Goal: Find specific page/section: Find specific page/section

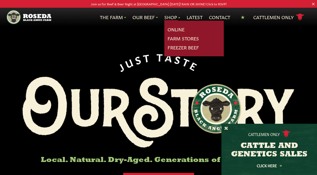
click at [169, 38] on link "Farm Stores" at bounding box center [183, 38] width 31 height 7
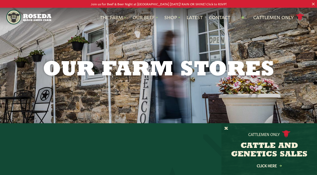
click at [224, 131] on div "Cattlemen Only CATTLE AND GENETICS SALES Click Here" at bounding box center [269, 149] width 96 height 51
click at [226, 126] on button "X" at bounding box center [226, 129] width 4 height 6
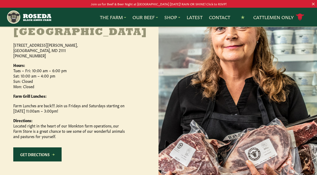
scroll to position [268, 0]
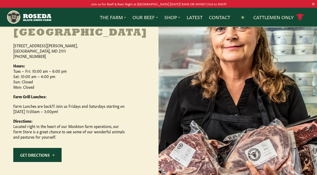
click at [45, 162] on link "Get Directions" at bounding box center [37, 155] width 48 height 14
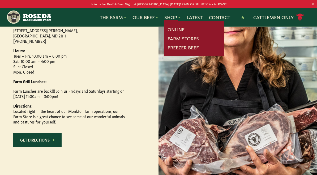
click at [169, 44] on link "Freezer Beef" at bounding box center [183, 47] width 31 height 7
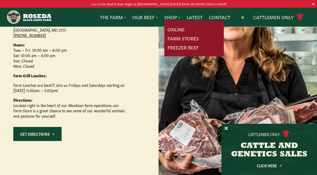
scroll to position [303, 0]
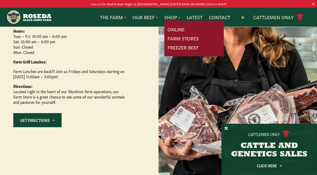
click at [168, 50] on link "Freezer Beef" at bounding box center [183, 47] width 31 height 7
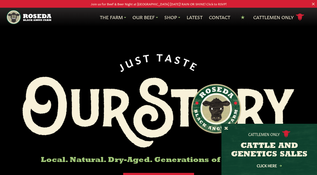
click at [228, 127] on button "X" at bounding box center [226, 129] width 4 height 6
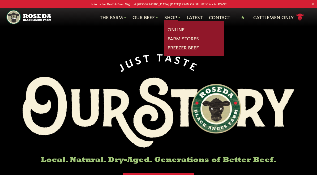
click at [168, 28] on link "Online" at bounding box center [176, 29] width 17 height 7
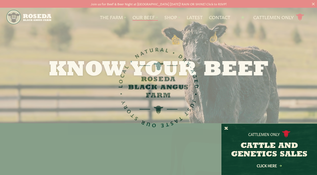
click at [231, 128] on div "Cattlemen Only CATTLE AND GENETICS SALES Click Here" at bounding box center [269, 149] width 96 height 51
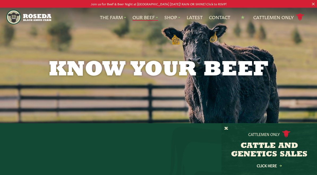
click at [227, 126] on button "X" at bounding box center [226, 129] width 4 height 6
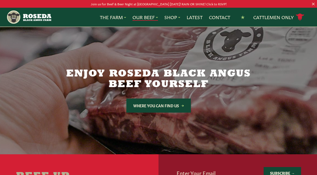
scroll to position [878, 0]
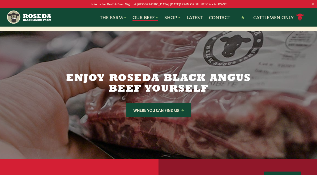
click at [145, 103] on link "Where You Can Find Us" at bounding box center [158, 110] width 65 height 14
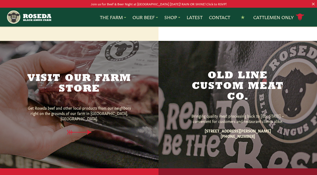
scroll to position [328, 0]
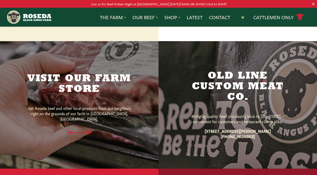
click at [78, 131] on icon at bounding box center [79, 132] width 35 height 5
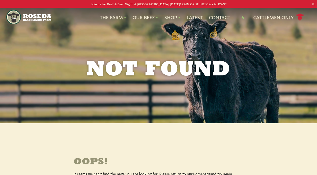
click at [29, 66] on h1 "Not Found" at bounding box center [159, 69] width 272 height 21
click at [315, 2] on link "Join us for Beef & Beer Night at [GEOGRAPHIC_DATA] [DATE]! RAIN OR SHINE! Click…" at bounding box center [158, 4] width 317 height 6
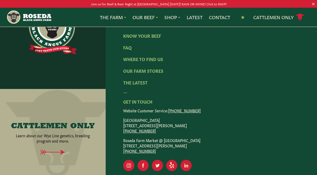
scroll to position [572, 0]
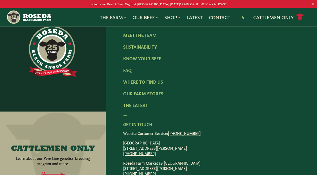
click at [129, 103] on link "The Latest" at bounding box center [135, 105] width 24 height 6
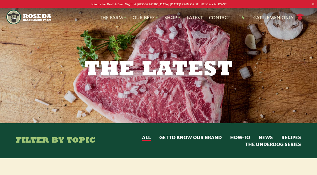
click at [197, 18] on link "Latest" at bounding box center [195, 17] width 16 height 7
click at [296, 138] on button "Recipes" at bounding box center [291, 137] width 20 height 7
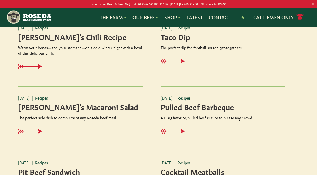
scroll to position [303, 0]
click at [174, 108] on h4 "Pulled Beef Barbeque" at bounding box center [223, 106] width 125 height 8
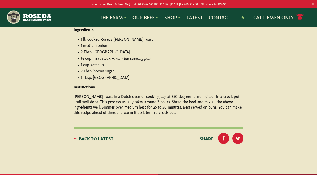
scroll to position [177, 0]
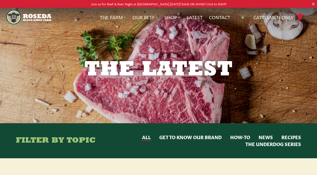
click at [288, 136] on button "Recipes" at bounding box center [291, 137] width 20 height 7
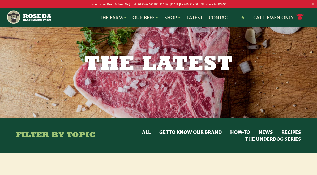
scroll to position [5, 0]
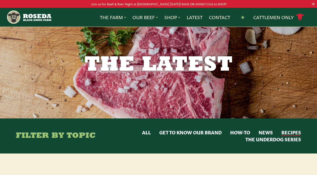
click at [264, 134] on button "News" at bounding box center [266, 132] width 14 height 7
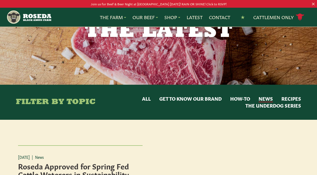
scroll to position [0, 0]
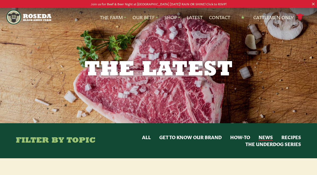
click at [35, 18] on img "Main Navigation" at bounding box center [28, 17] width 45 height 15
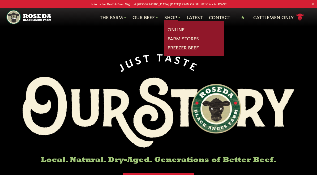
click at [170, 37] on link "Farm Stores" at bounding box center [183, 38] width 31 height 7
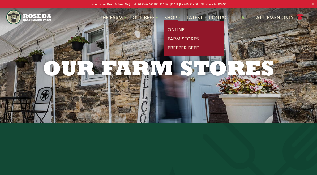
click at [171, 41] on link "Farm Stores" at bounding box center [183, 38] width 31 height 7
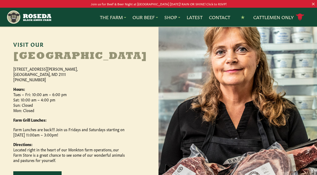
scroll to position [242, 0]
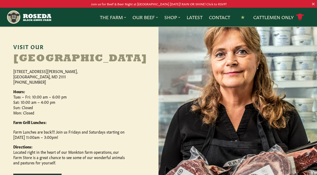
click at [19, 64] on h2 "[GEOGRAPHIC_DATA]" at bounding box center [79, 59] width 132 height 11
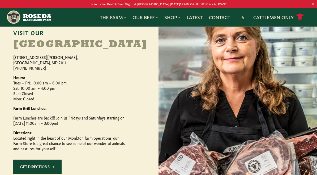
scroll to position [273, 0]
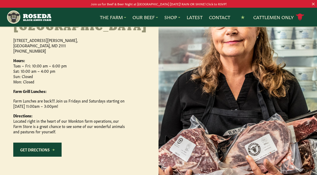
click at [19, 109] on p "Farm Lunches are back!!! Join us Fridays and Saturdays starting on [DATE] 11:00…" at bounding box center [69, 103] width 112 height 11
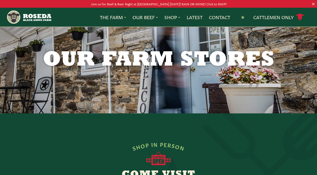
scroll to position [10, 0]
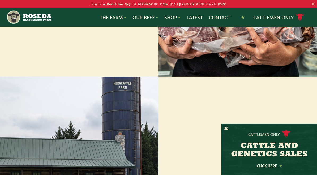
scroll to position [439, 0]
